Goal: Information Seeking & Learning: Learn about a topic

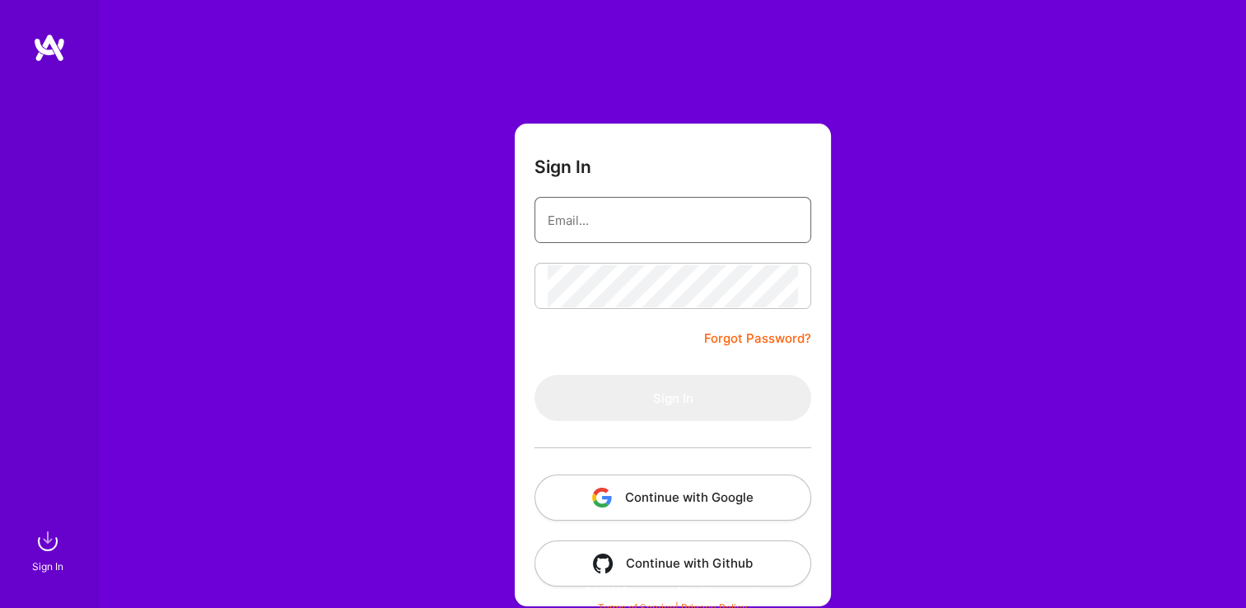
click at [583, 221] on input "email" at bounding box center [673, 220] width 250 height 42
click at [586, 219] on input "email" at bounding box center [673, 220] width 250 height 42
paste input "[EMAIL_ADDRESS][DOMAIN_NAME]"
type input "[EMAIL_ADDRESS][DOMAIN_NAME]"
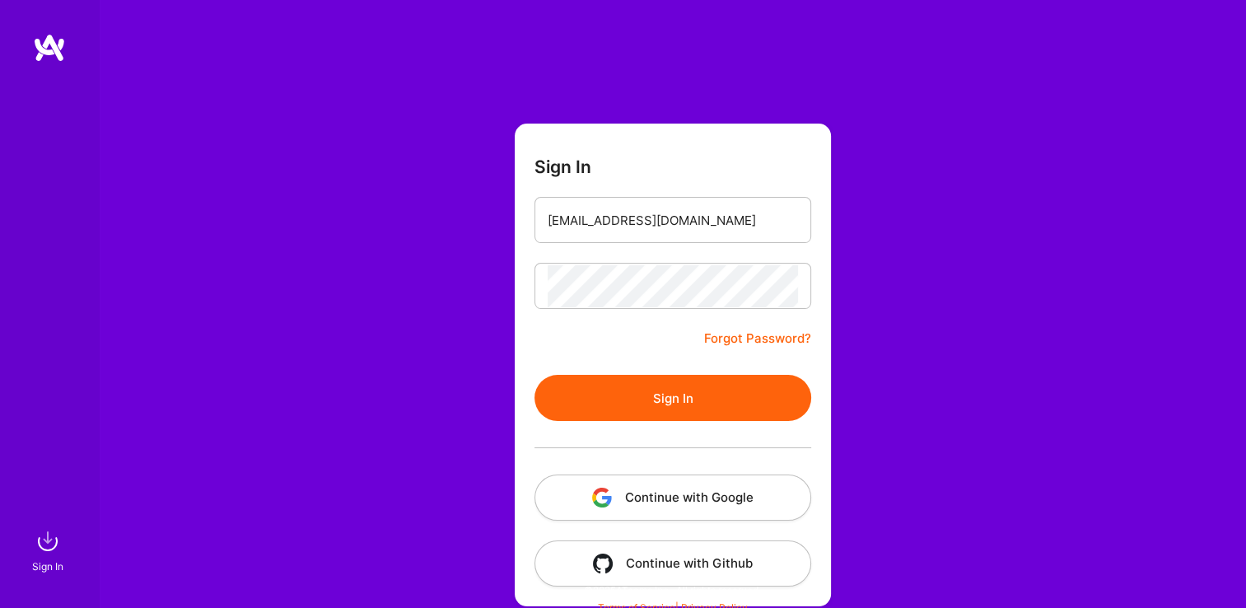
click at [673, 409] on button "Sign In" at bounding box center [672, 398] width 277 height 46
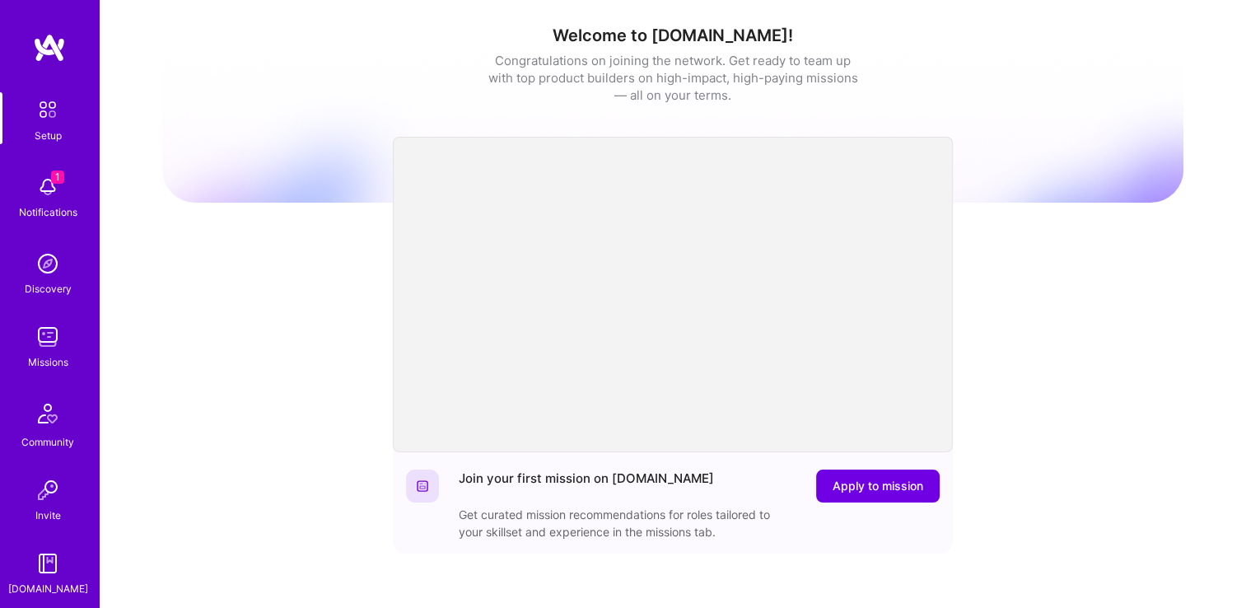
click at [47, 346] on img at bounding box center [47, 336] width 33 height 33
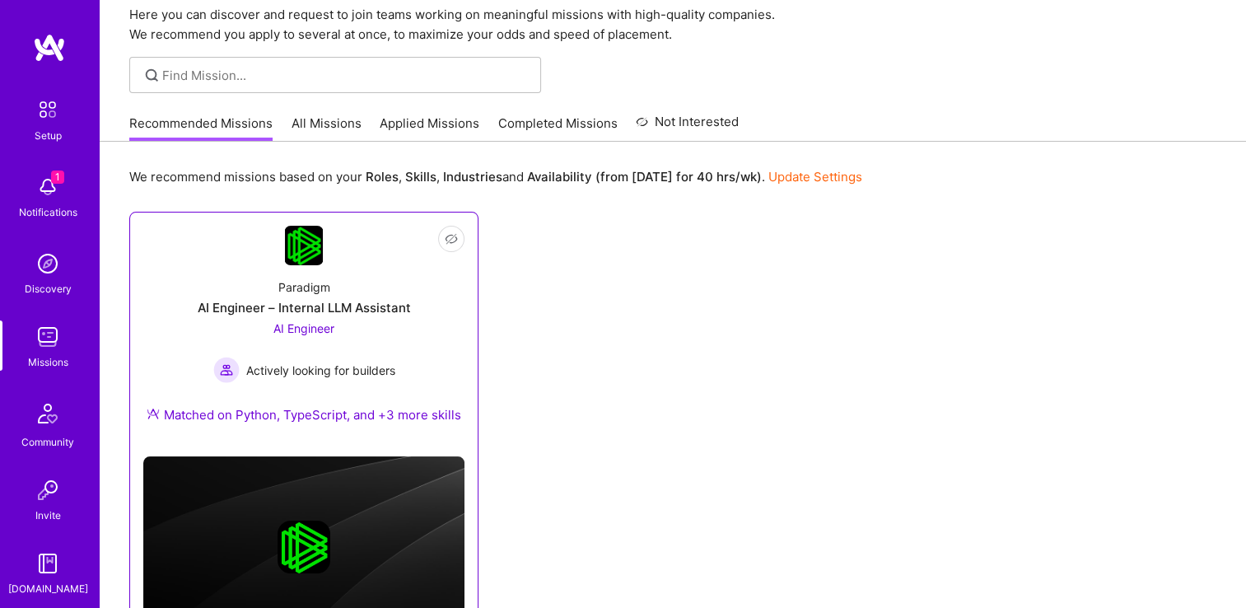
scroll to position [66, 0]
click at [301, 319] on div "AI Engineer Actively looking for builders" at bounding box center [304, 350] width 182 height 63
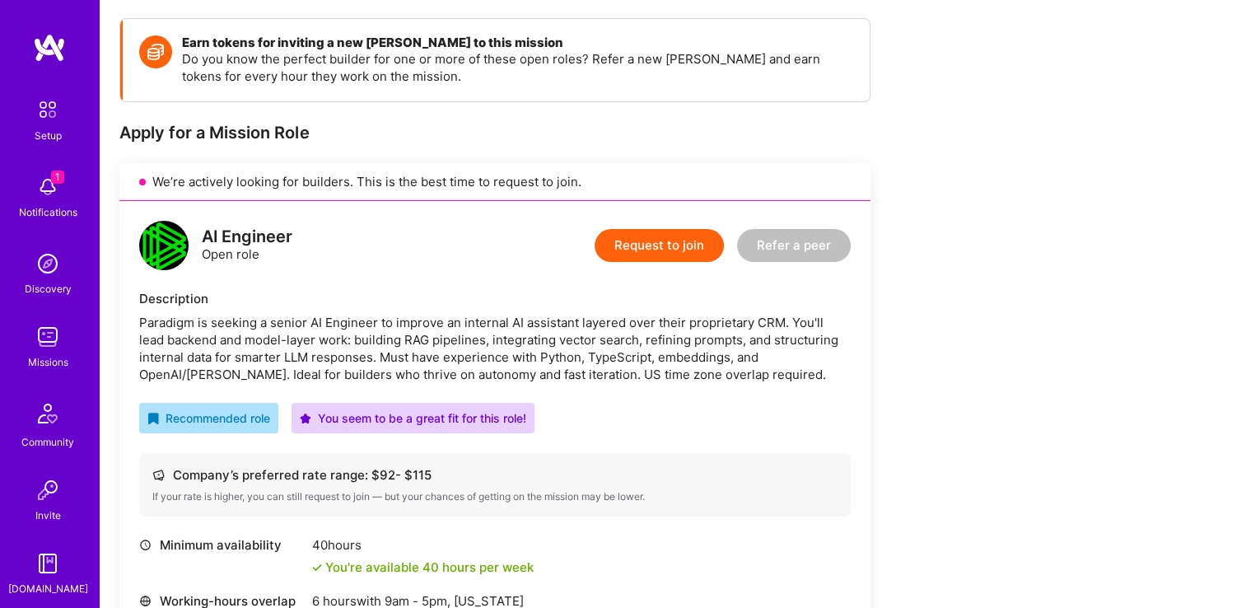
scroll to position [247, 0]
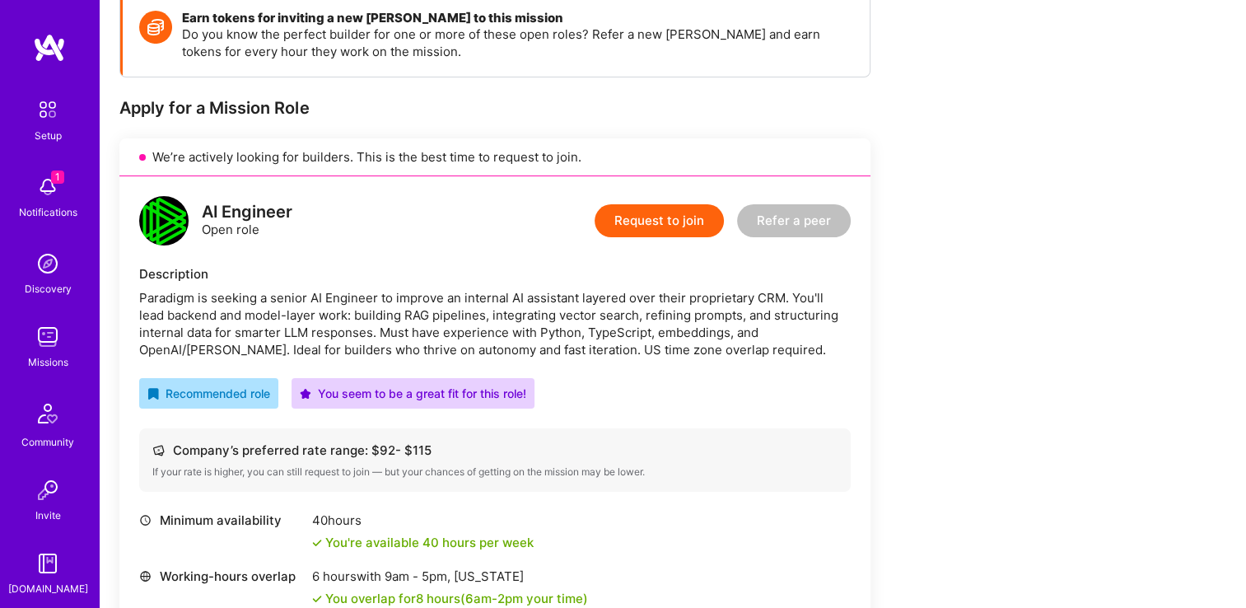
click at [36, 338] on img at bounding box center [47, 336] width 33 height 33
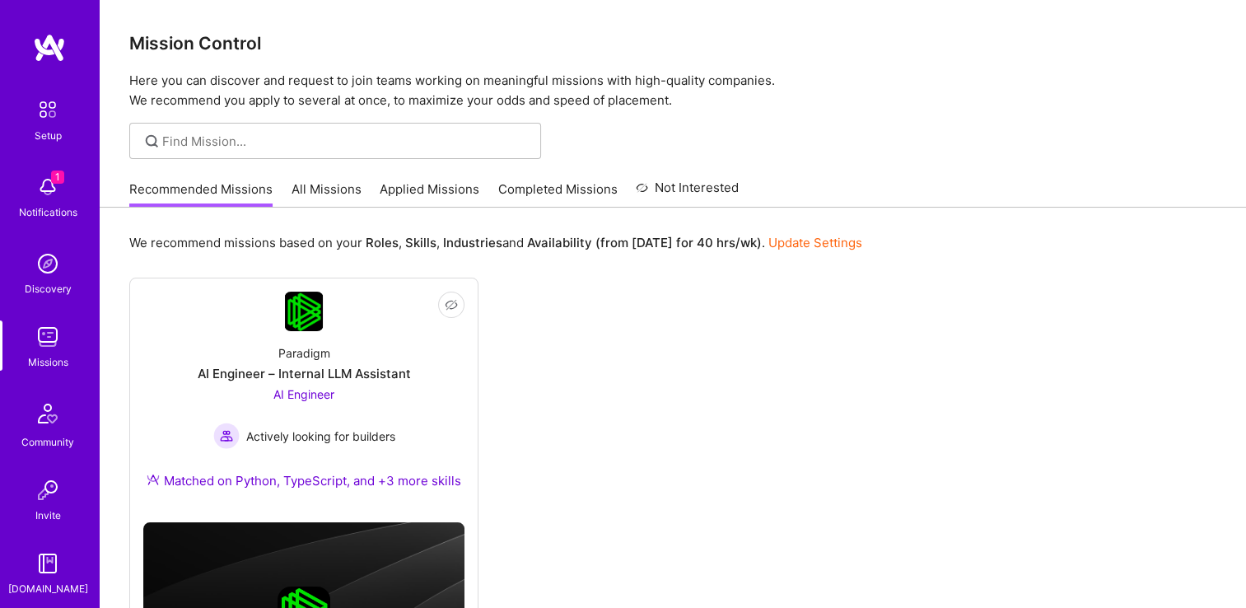
click at [316, 189] on link "All Missions" at bounding box center [326, 193] width 70 height 27
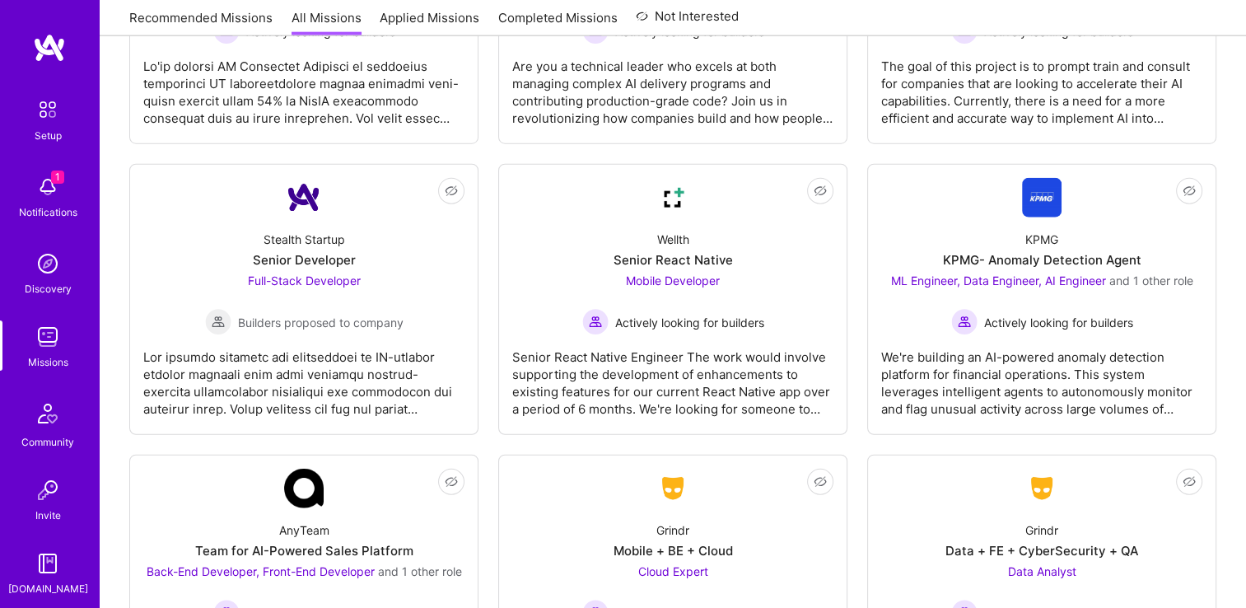
scroll to position [4117, 0]
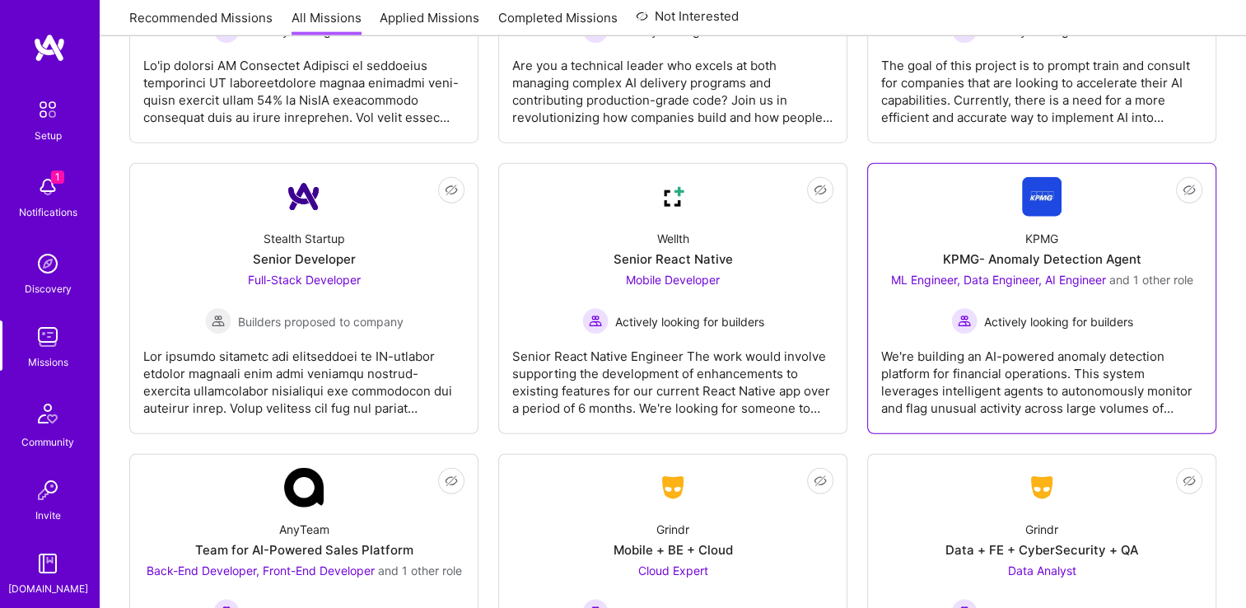
click at [1041, 199] on img at bounding box center [1042, 197] width 40 height 40
